Goal: Task Accomplishment & Management: Use online tool/utility

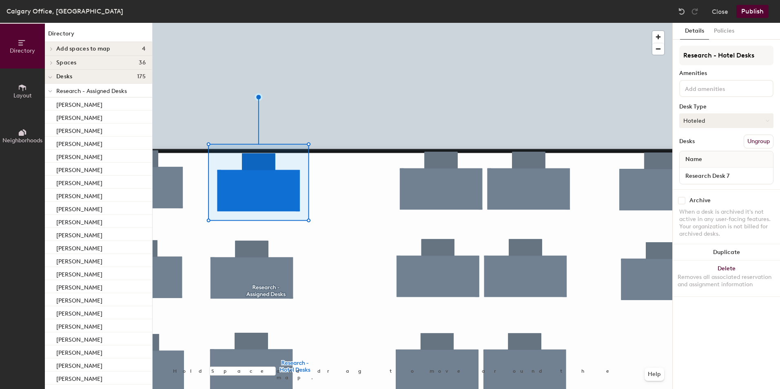
click at [709, 126] on button "Hoteled" at bounding box center [726, 120] width 94 height 15
click at [707, 144] on div "Assigned" at bounding box center [720, 146] width 82 height 12
click at [634, 188] on div "Directory Layout Neighborhoods Directory Add spaces to map 4 Finance Breakout R…" at bounding box center [390, 206] width 780 height 366
type input "[PERSON_NAME]"
click at [751, 12] on button "Publish" at bounding box center [752, 11] width 32 height 13
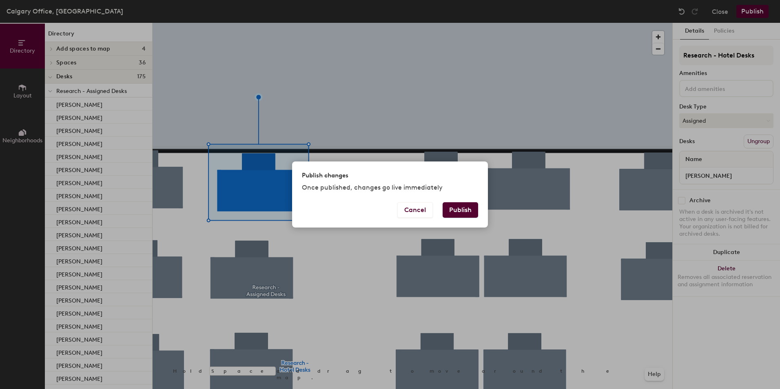
click at [462, 210] on button "Publish" at bounding box center [459, 209] width 35 height 15
